Goal: Find specific page/section: Find specific page/section

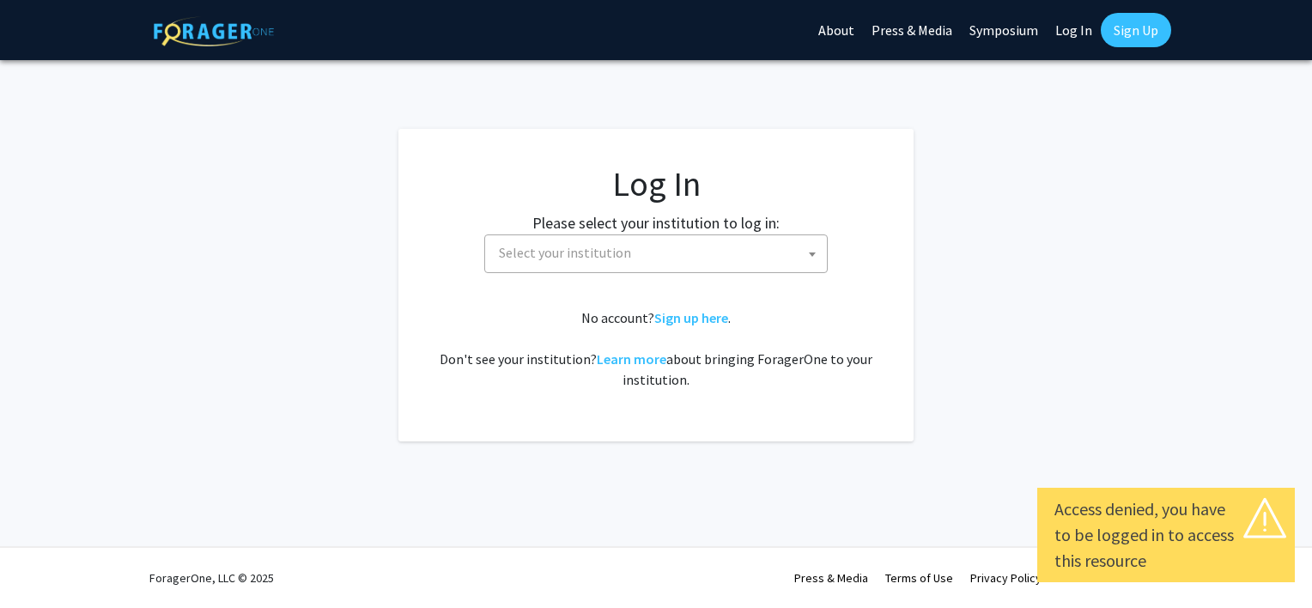
select select
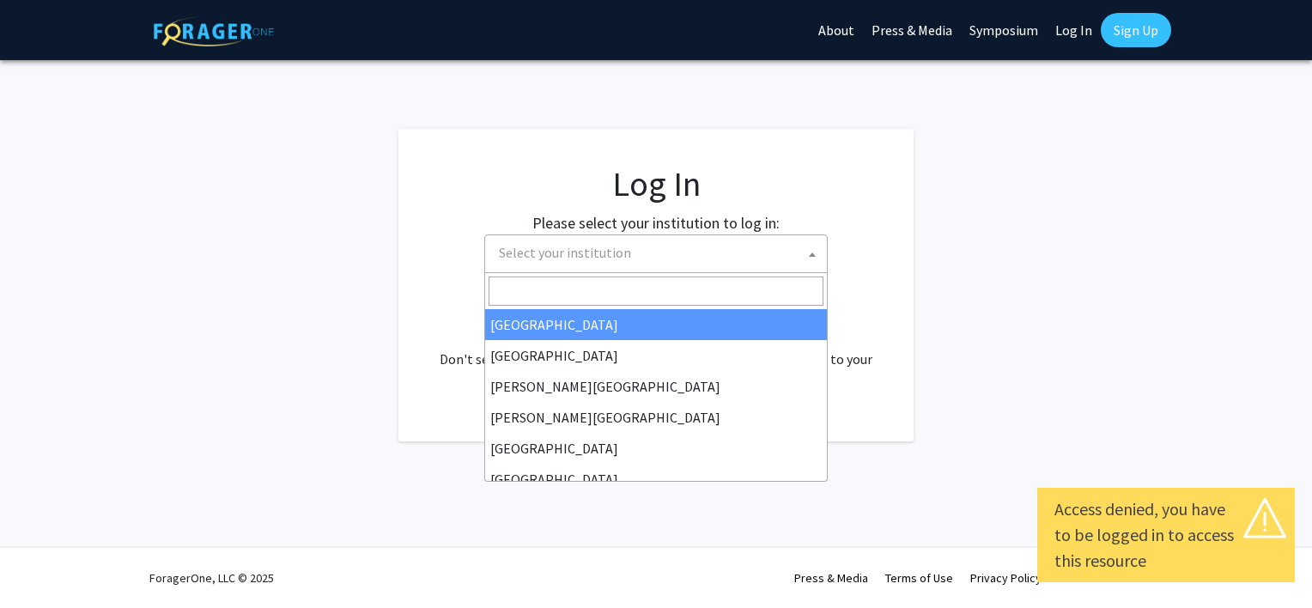
click at [664, 263] on span "Select your institution" at bounding box center [659, 252] width 335 height 35
click at [585, 283] on input "Search" at bounding box center [656, 291] width 335 height 29
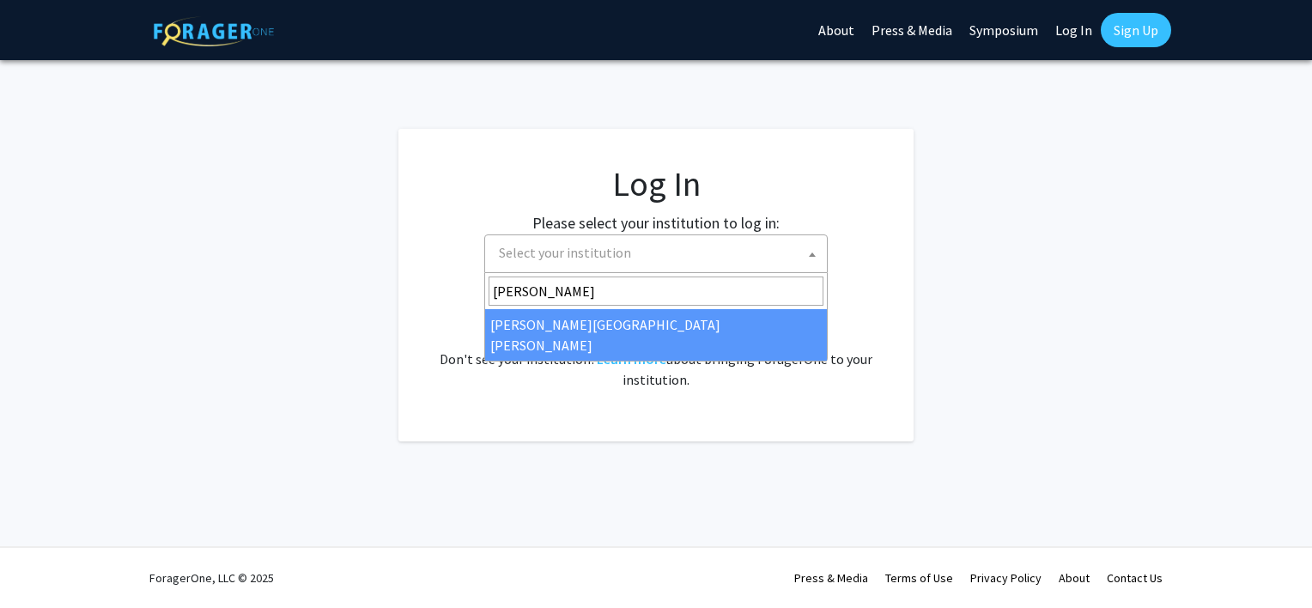
type input "[PERSON_NAME]"
select select "1"
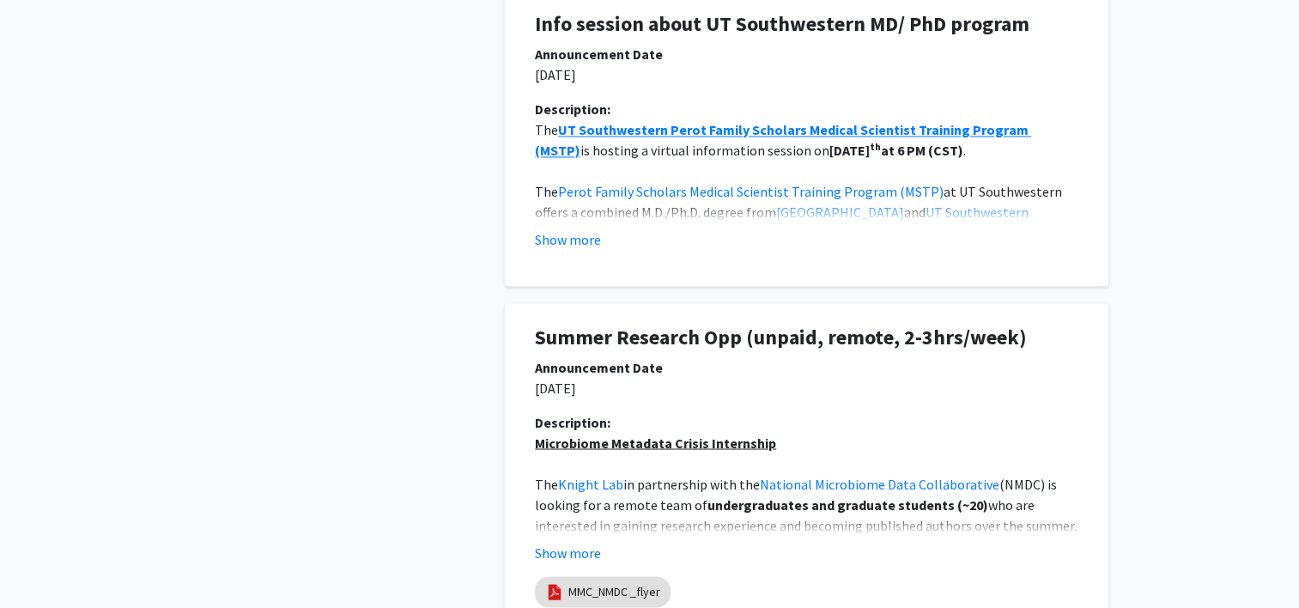
scroll to position [3092, 0]
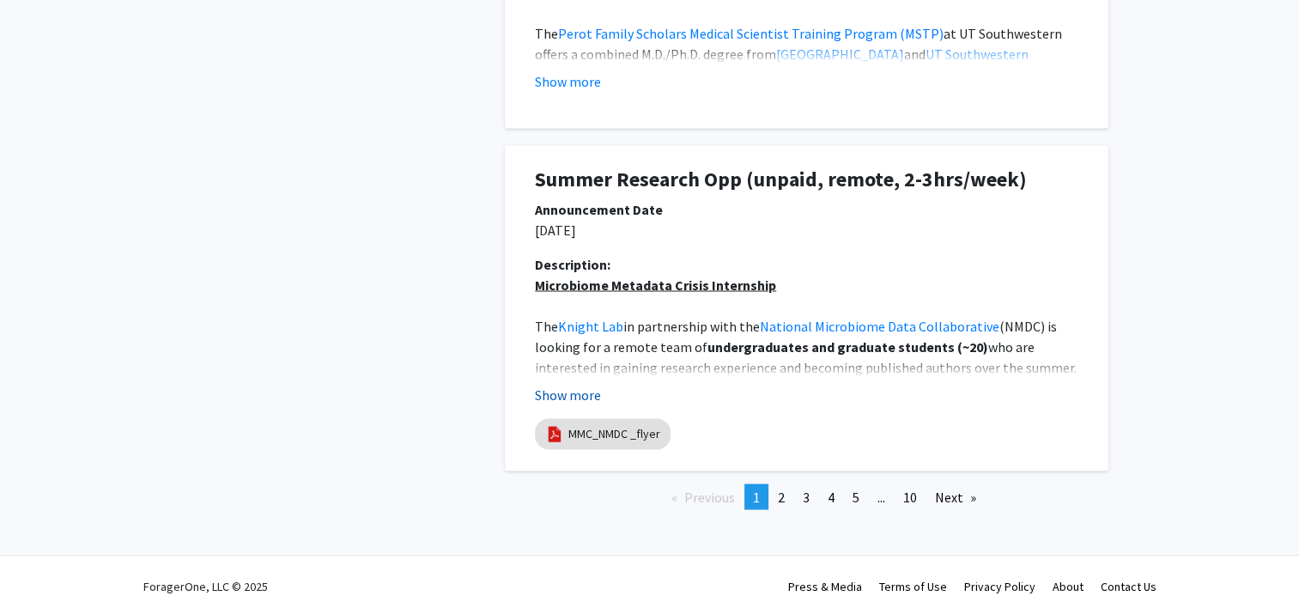
click at [572, 398] on button "Show more" at bounding box center [568, 394] width 66 height 21
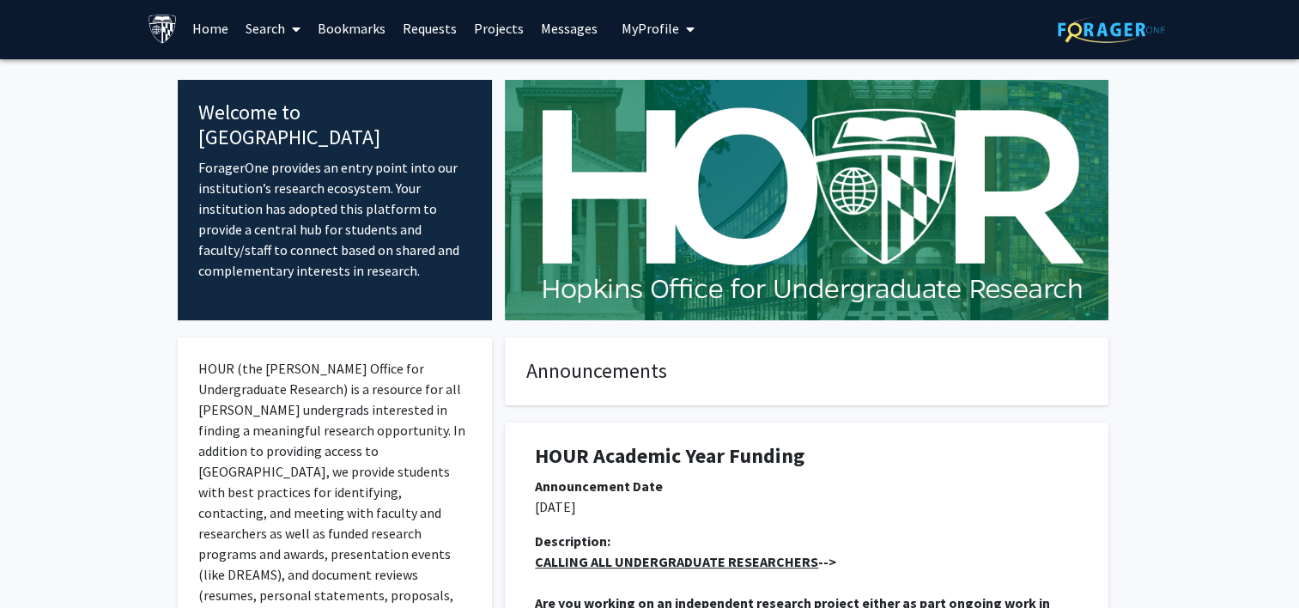
scroll to position [0, 0]
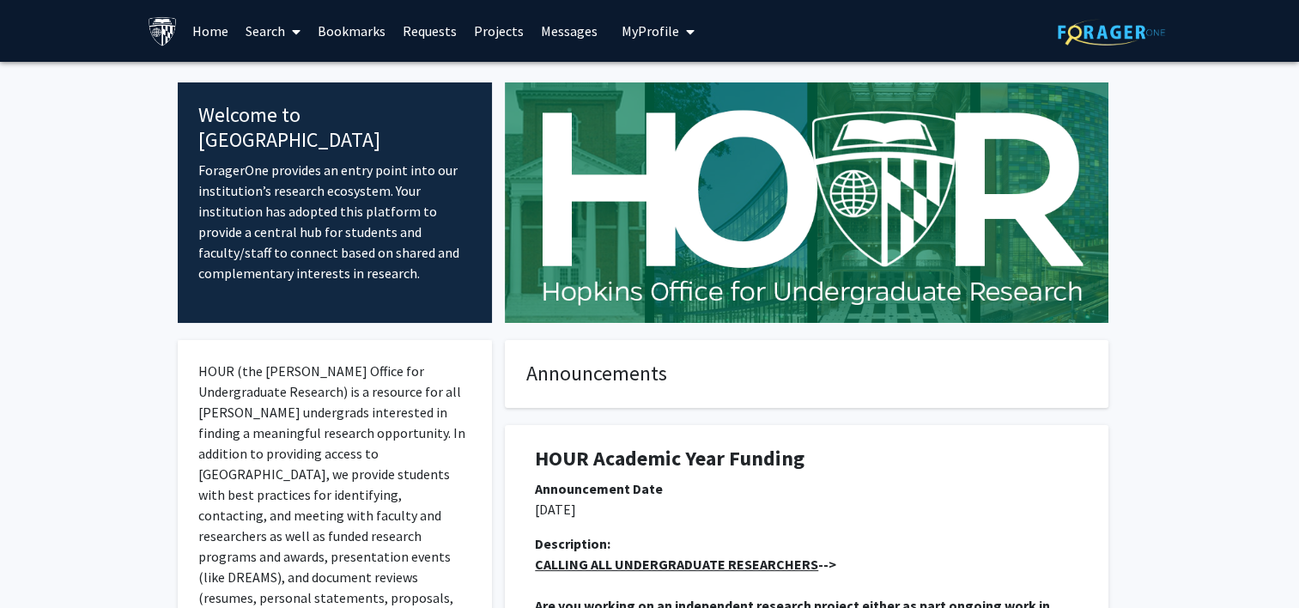
click at [283, 27] on link "Search" at bounding box center [273, 31] width 72 height 60
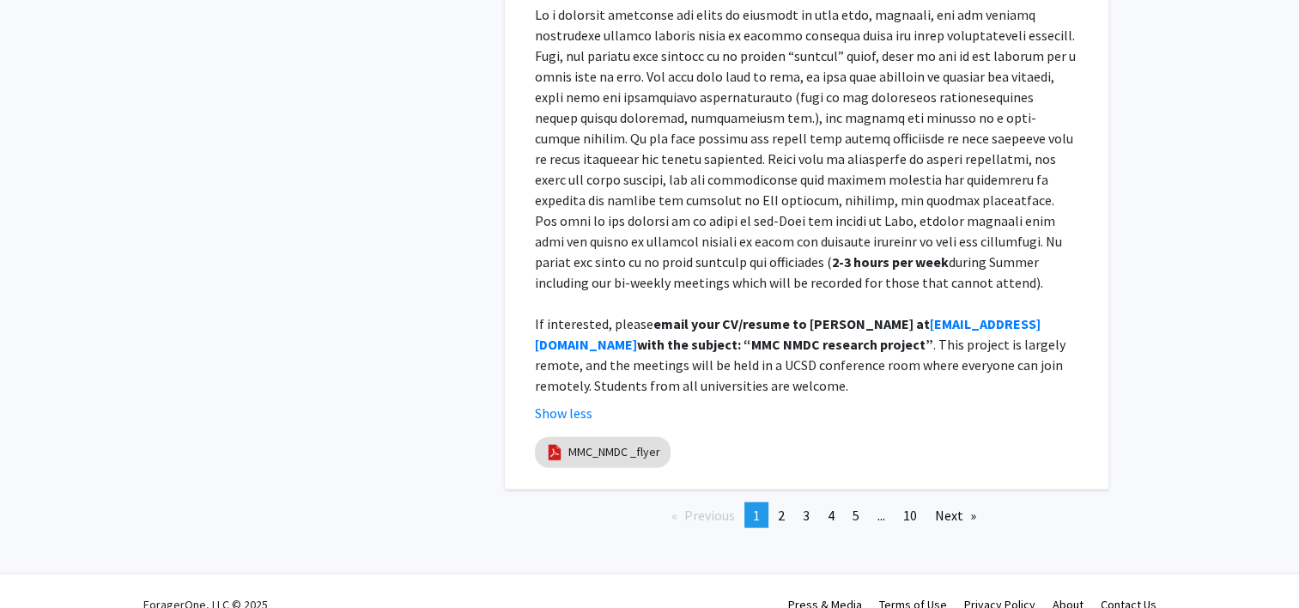
scroll to position [3820, 0]
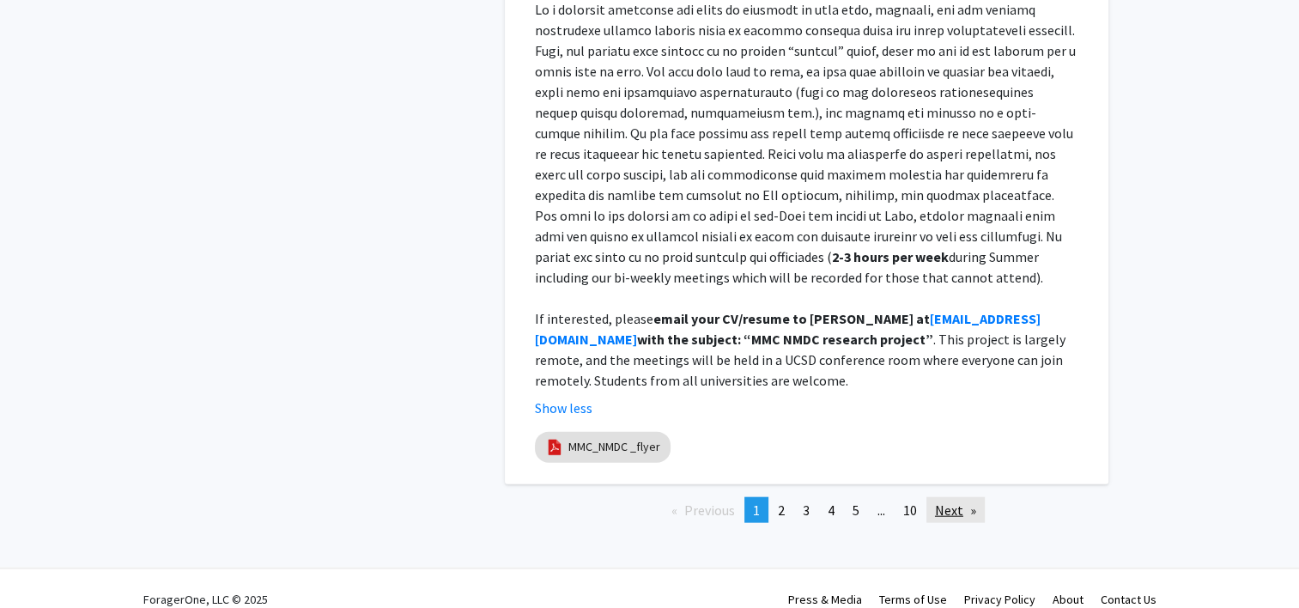
click at [947, 497] on link "Next page" at bounding box center [956, 510] width 58 height 26
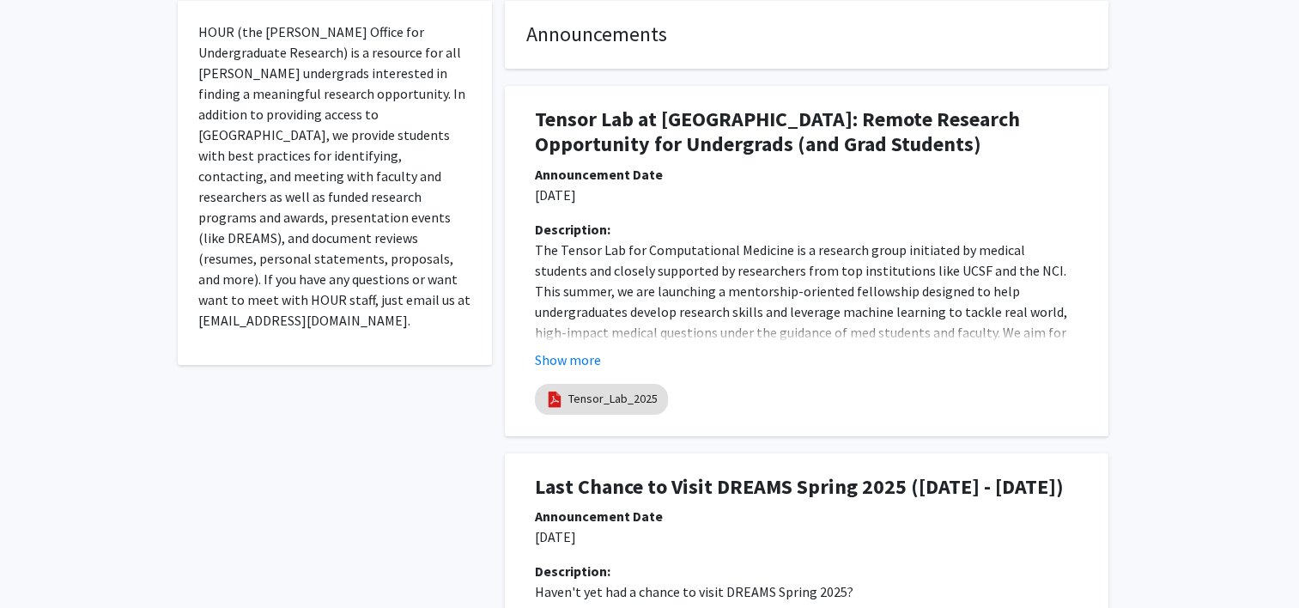
scroll to position [0, 0]
